Goal: Check status: Check status

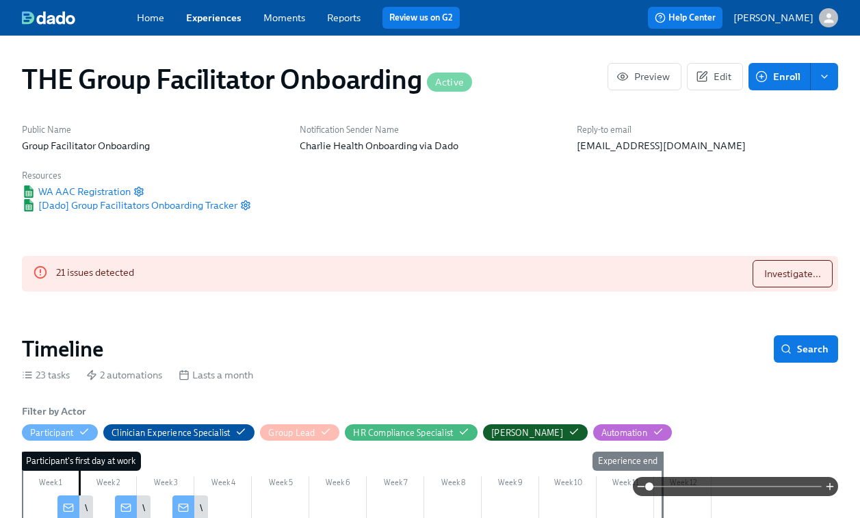
scroll to position [1152, 0]
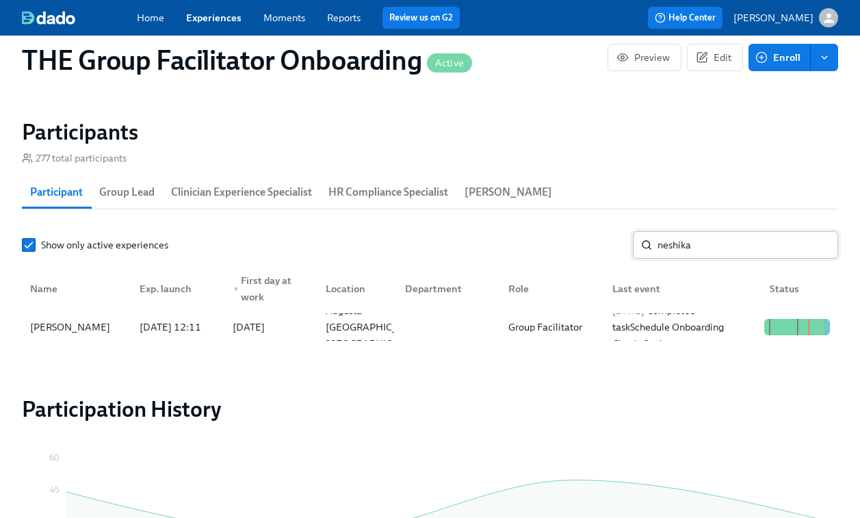
click at [720, 254] on input "neshika" at bounding box center [747, 244] width 181 height 27
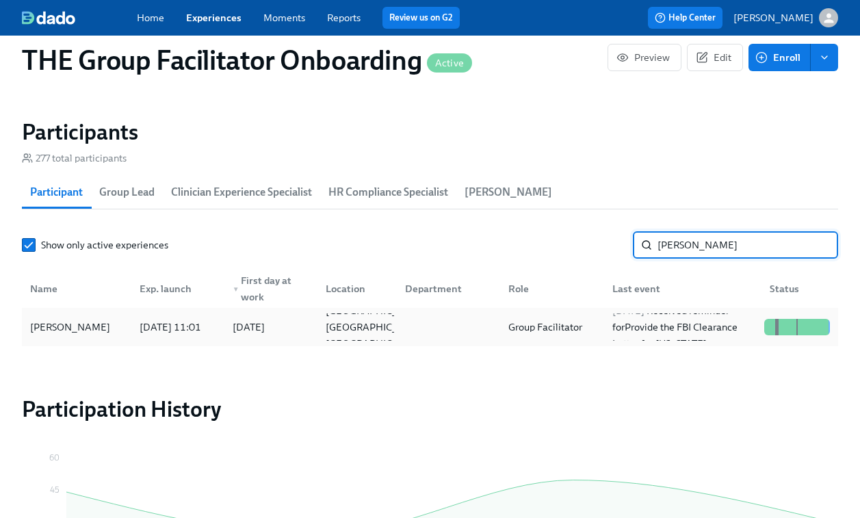
type input "matthew"
click at [654, 346] on div "Matthew Franks 2025/07/18 11:01 2025/07/21 Arlington TX US Group Facilitator 20…" at bounding box center [430, 327] width 816 height 38
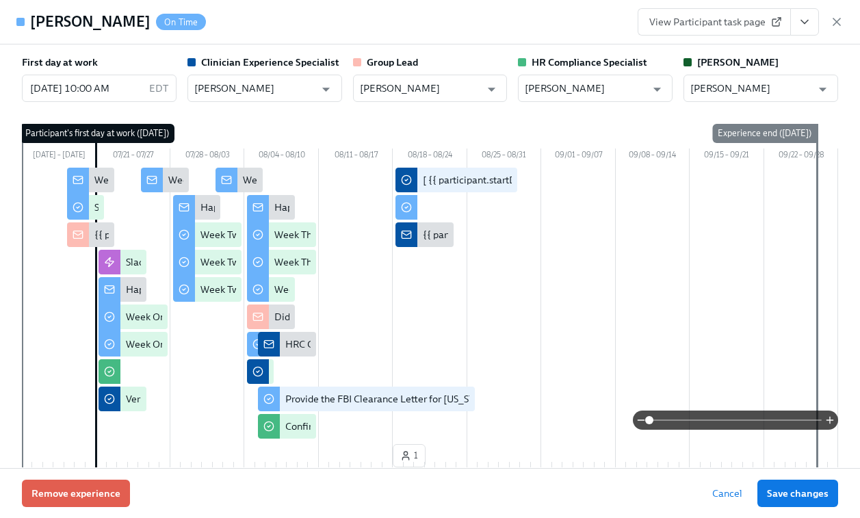
click at [747, 14] on link "View Participant task page" at bounding box center [713, 21] width 153 height 27
click at [808, 22] on icon "View task page" at bounding box center [804, 22] width 14 height 14
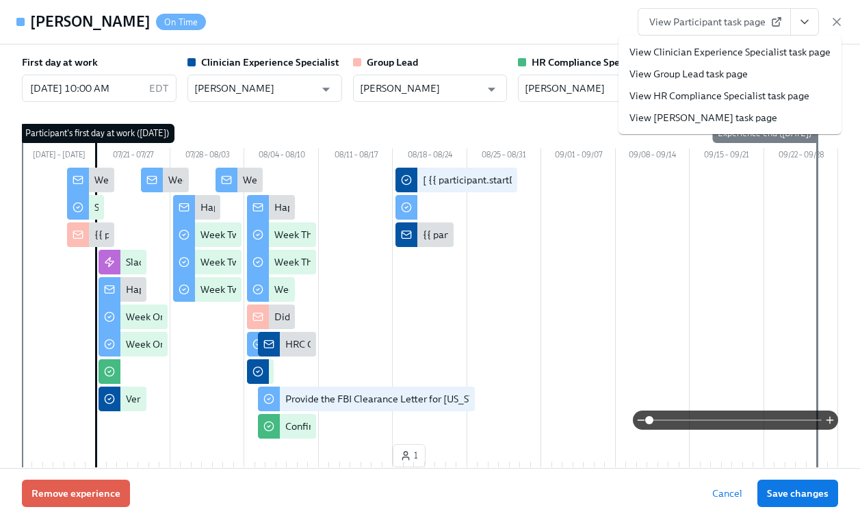
click at [780, 54] on link "View Clinician Experience Specialist task page" at bounding box center [729, 52] width 201 height 14
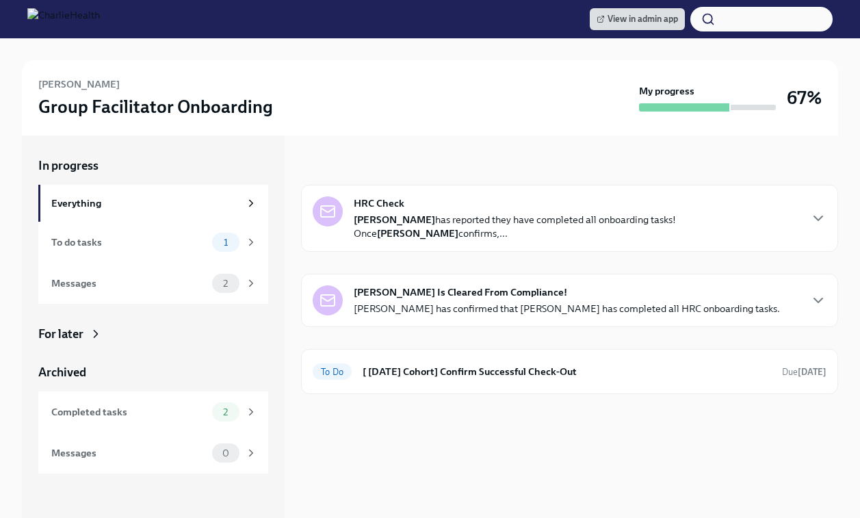
click at [535, 288] on strong "[PERSON_NAME] Is Cleared From Compliance!" at bounding box center [460, 292] width 213 height 14
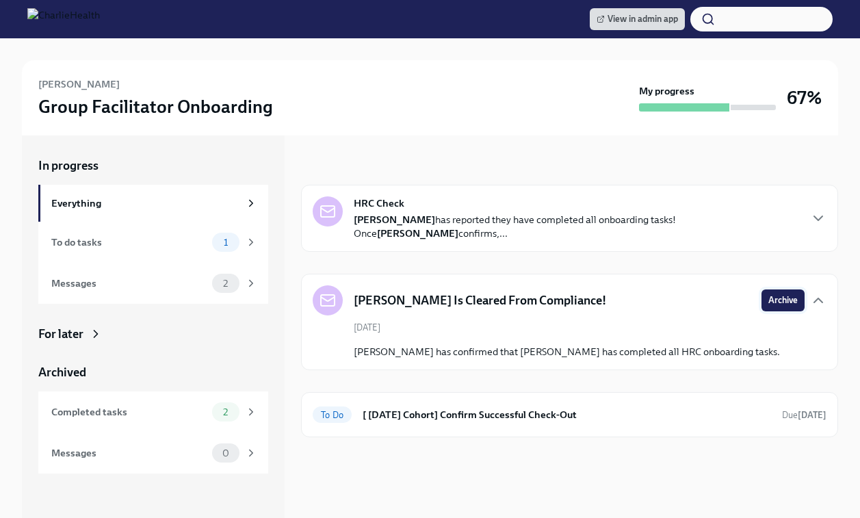
click at [771, 295] on span "Archive" at bounding box center [782, 300] width 29 height 14
click at [744, 232] on p "Matthew Franks has reported they have completed all onboarding tasks! Once Jess…" at bounding box center [576, 226] width 445 height 27
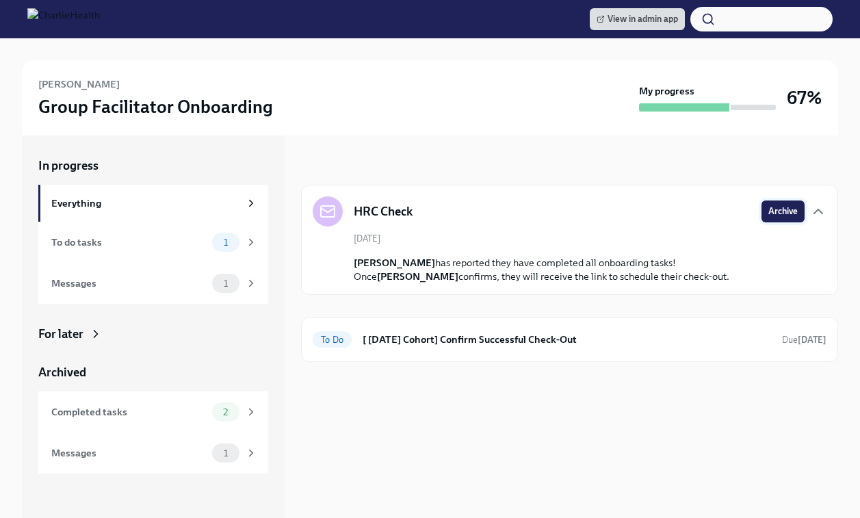
click at [773, 209] on span "Archive" at bounding box center [782, 211] width 29 height 14
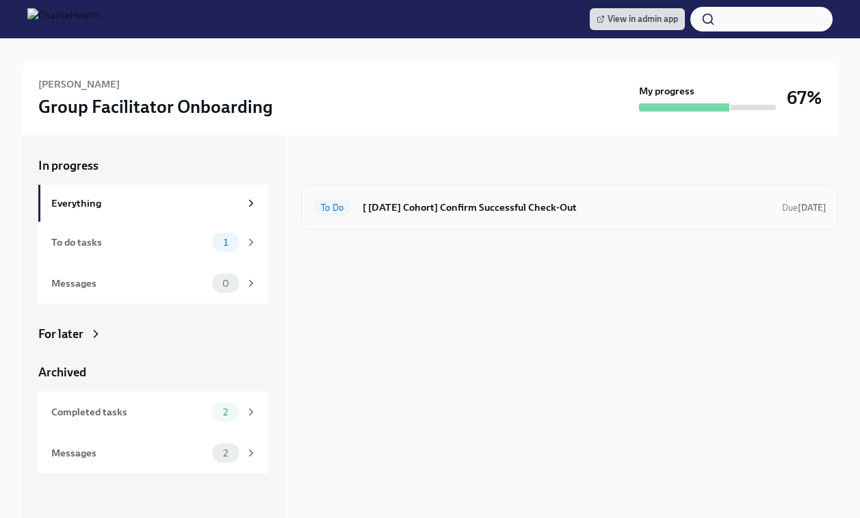
click at [523, 212] on h6 "[ [DATE] Cohort] Confirm Successful Check-Out" at bounding box center [566, 207] width 408 height 15
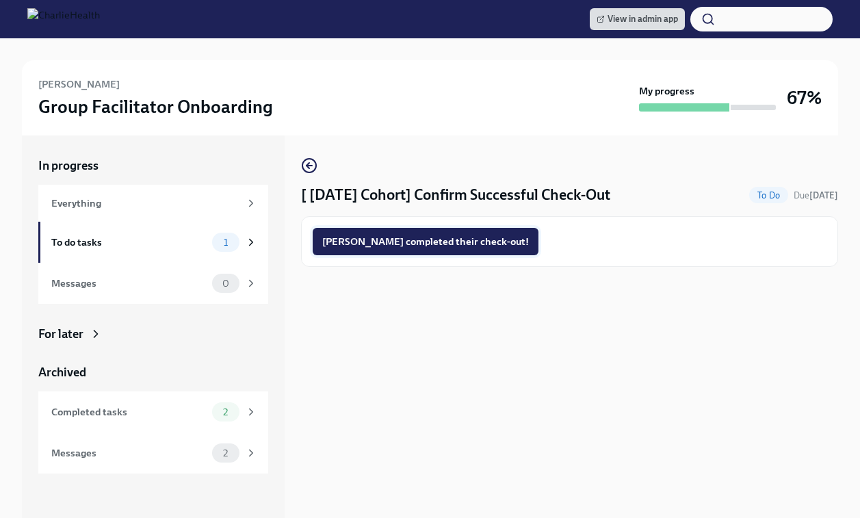
click at [375, 247] on span "Matthew completed their check-out!" at bounding box center [425, 242] width 207 height 14
